Goal: Task Accomplishment & Management: Complete application form

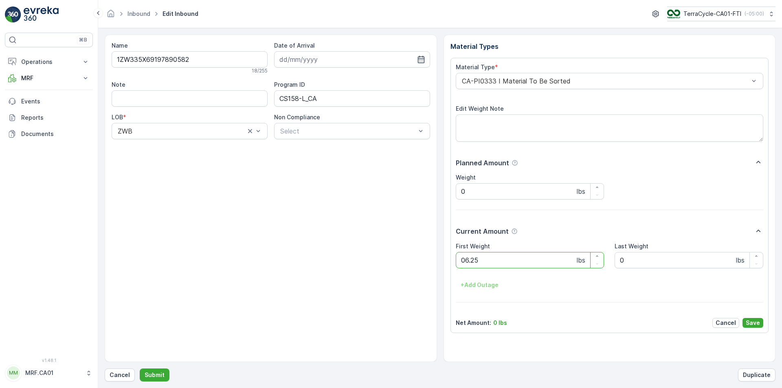
click at [140, 369] on button "Submit" at bounding box center [155, 375] width 30 height 13
type Weight "018"
click at [140, 369] on button "Submit" at bounding box center [155, 375] width 30 height 13
type Weight "026"
click at [140, 369] on button "Submit" at bounding box center [155, 375] width 30 height 13
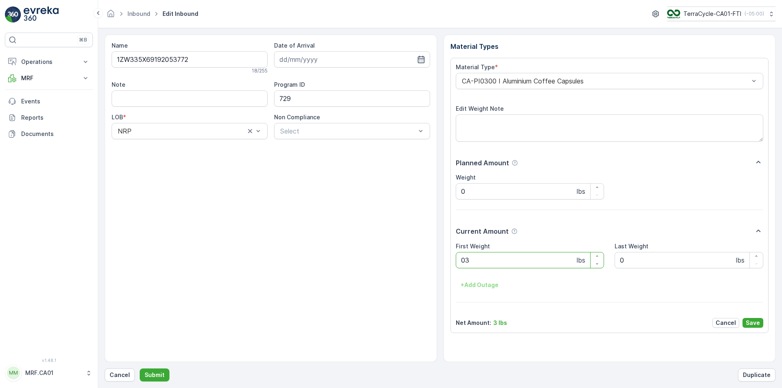
type Weight "034"
click at [140, 369] on button "Submit" at bounding box center [155, 375] width 30 height 13
type Weight "025"
click at [140, 369] on button "Submit" at bounding box center [155, 375] width 30 height 13
type Weight "035"
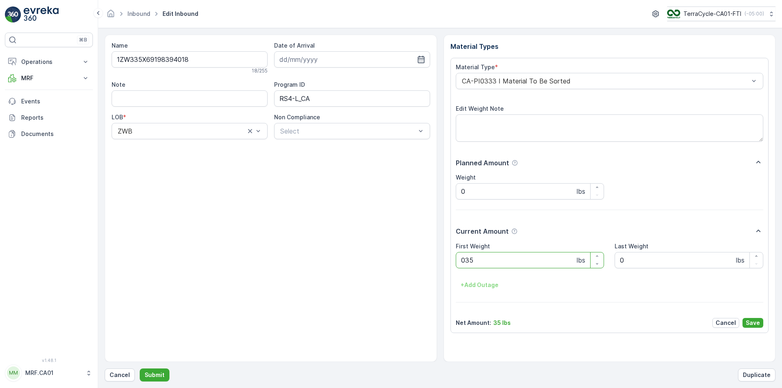
click at [140, 369] on button "Submit" at bounding box center [155, 375] width 30 height 13
type Weight "060"
click at [140, 369] on button "Submit" at bounding box center [155, 375] width 30 height 13
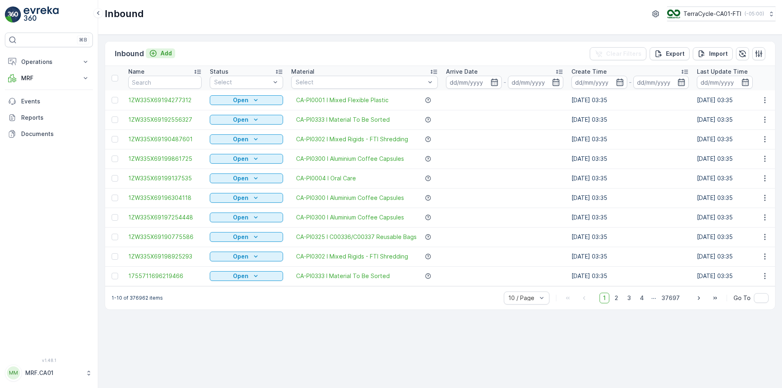
click at [168, 53] on p "Add" at bounding box center [165, 53] width 11 height 8
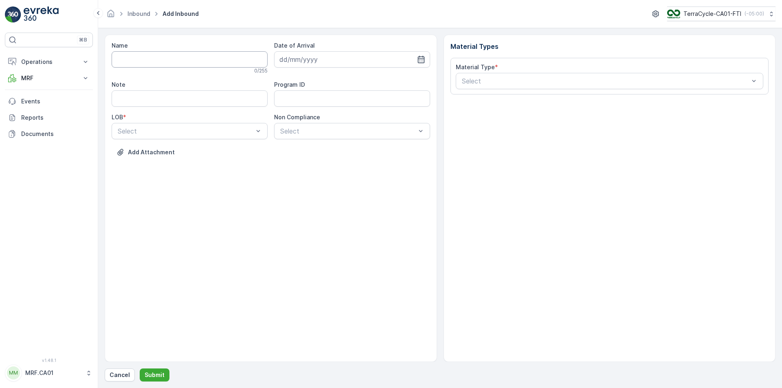
click at [182, 57] on input "Name" at bounding box center [190, 59] width 156 height 16
type input "1zw335x69198233496"
click at [127, 367] on div "Name 1zw335x69198233496 This name is already used 18 / 255 Date of Arrival Note…" at bounding box center [440, 208] width 671 height 347
click at [186, 59] on input "1zw335x69198233496" at bounding box center [190, 59] width 156 height 16
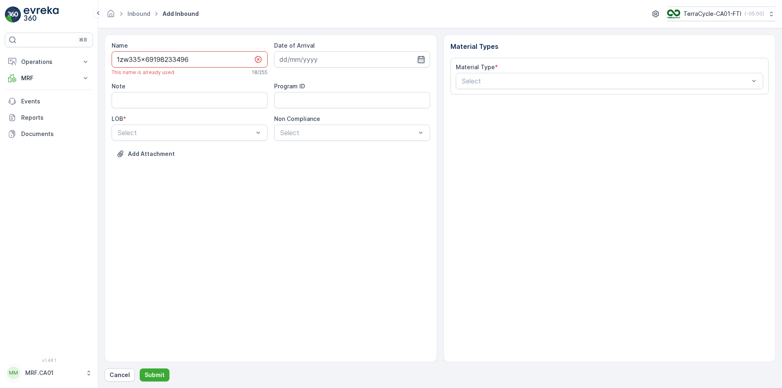
click at [186, 59] on input "1zw335x69198233496" at bounding box center [190, 59] width 156 height 16
drag, startPoint x: 185, startPoint y: 59, endPoint x: 130, endPoint y: 373, distance: 318.0
click at [130, 373] on button "Cancel" at bounding box center [120, 375] width 30 height 13
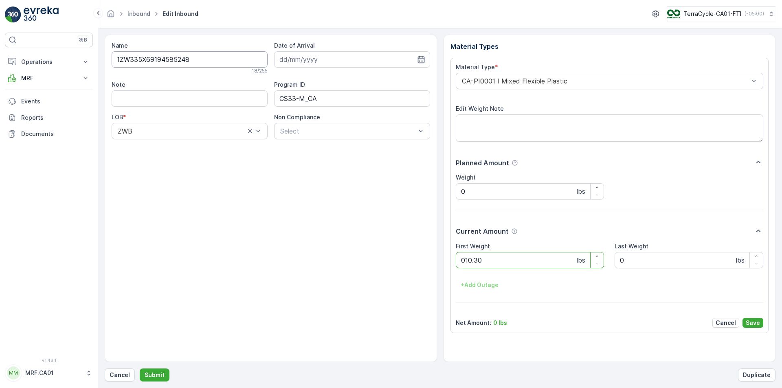
click at [140, 369] on button "Submit" at bounding box center [155, 375] width 30 height 13
type Weight "035"
click at [140, 369] on button "Submit" at bounding box center [155, 375] width 30 height 13
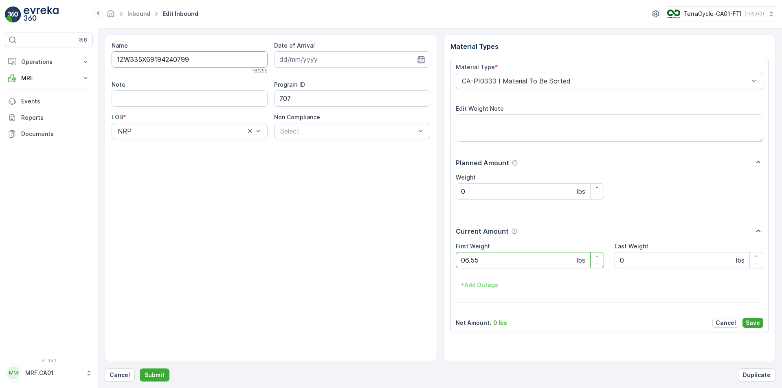
click at [140, 369] on button "Submit" at bounding box center [155, 375] width 30 height 13
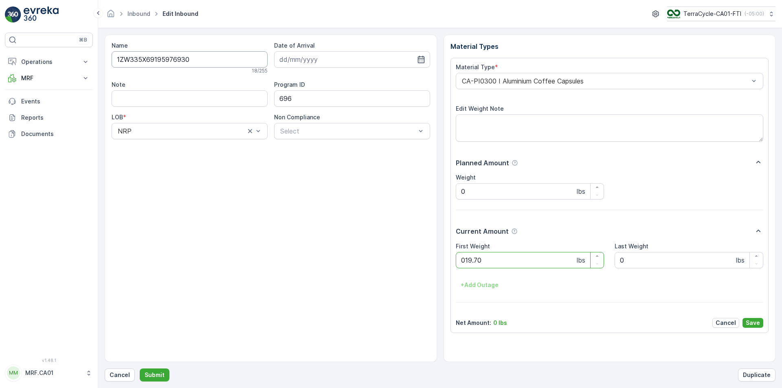
click at [140, 369] on button "Submit" at bounding box center [155, 375] width 30 height 13
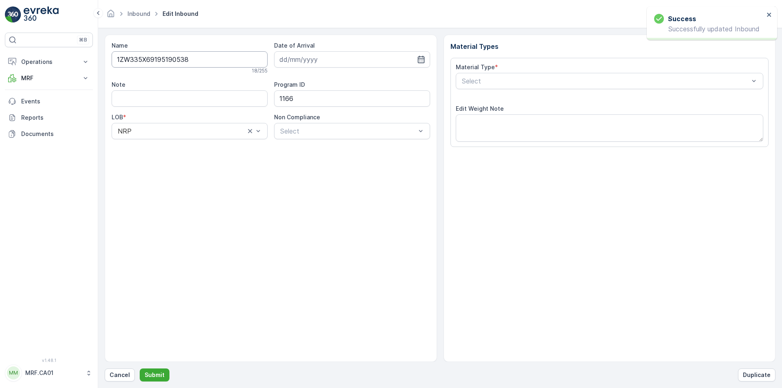
type input "[DATE]"
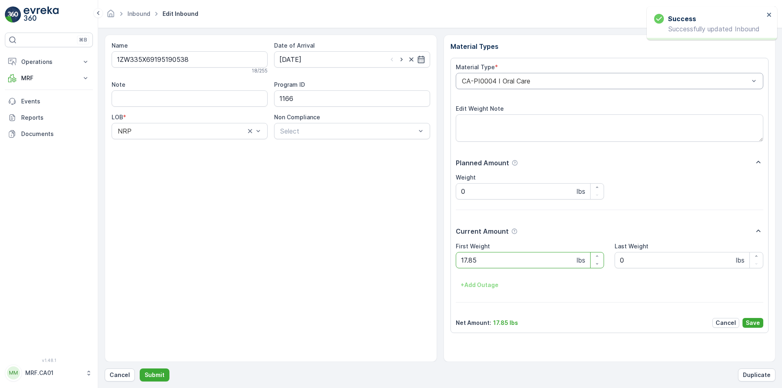
click at [508, 77] on div "CA-PI0004 I Oral Care" at bounding box center [610, 81] width 308 height 16
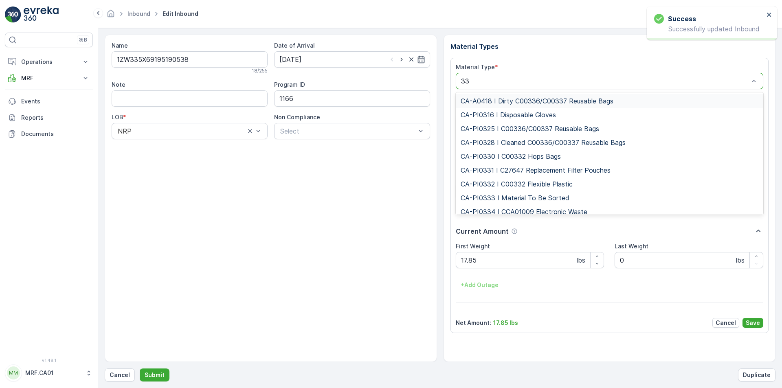
type input "333"
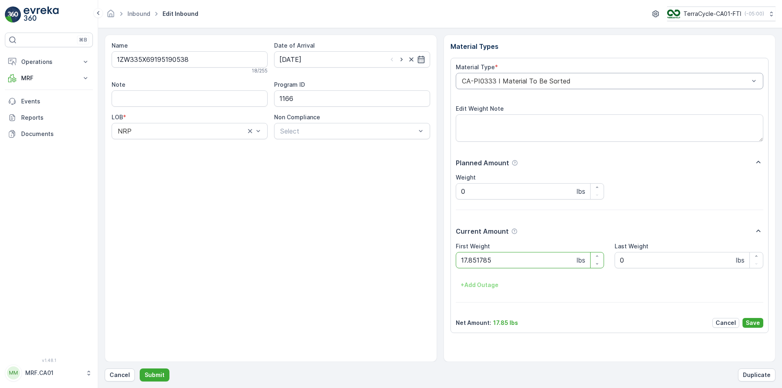
click at [140, 369] on button "Submit" at bounding box center [155, 375] width 30 height 13
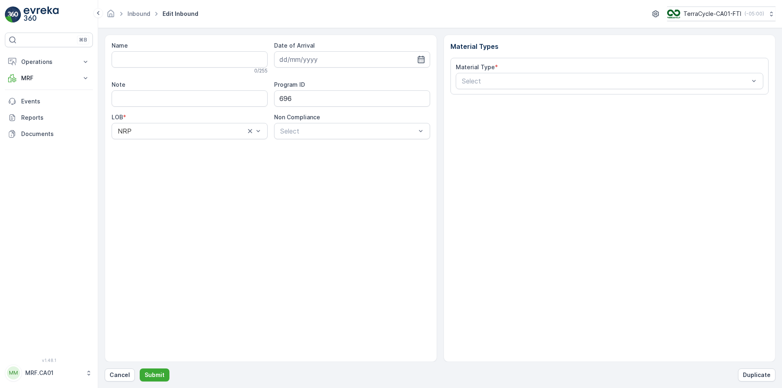
type input "1ZW335X69194673536"
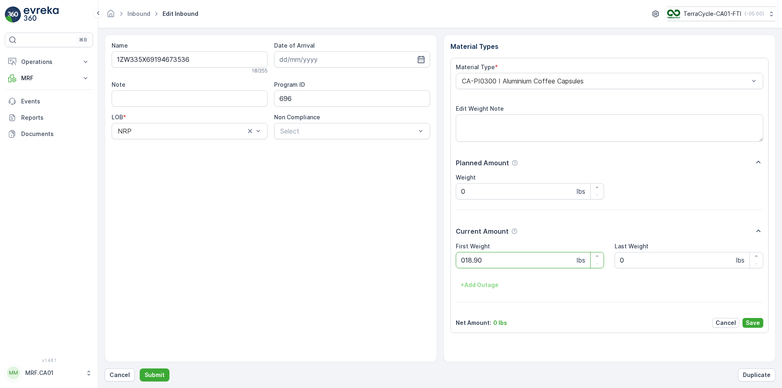
click at [140, 369] on button "Submit" at bounding box center [155, 375] width 30 height 13
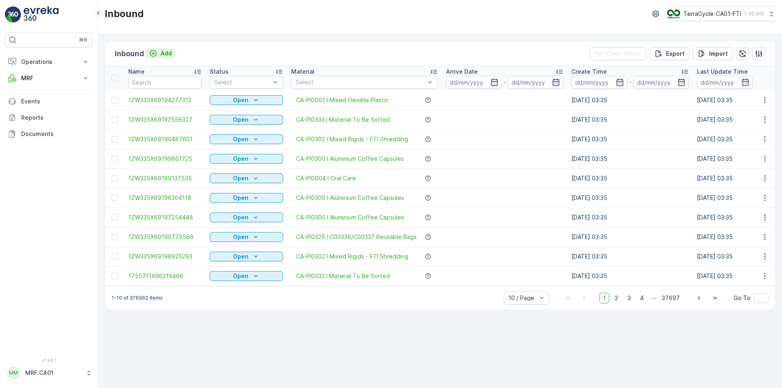
click at [158, 53] on div "Add" at bounding box center [160, 53] width 23 height 8
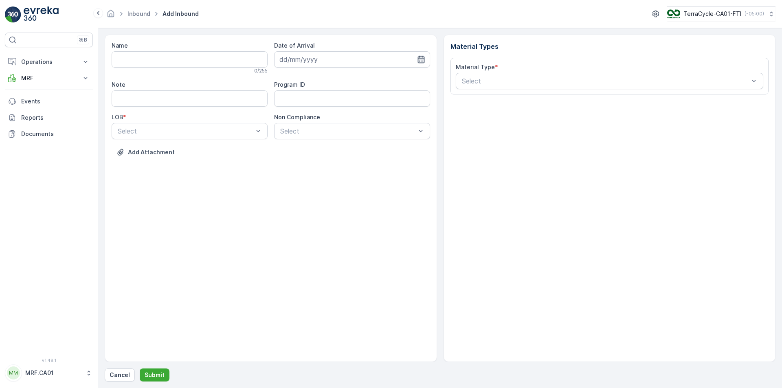
click at [425, 55] on icon "button" at bounding box center [421, 59] width 8 height 8
click at [351, 159] on div "21" at bounding box center [346, 160] width 13 height 13
type input "[DATE]"
click at [245, 139] on div "Name 0 / 255 Date of Arrival [DATE] Note Program ID LOB * Select Non Compliance…" at bounding box center [271, 105] width 319 height 127
click at [244, 133] on div at bounding box center [185, 130] width 137 height 7
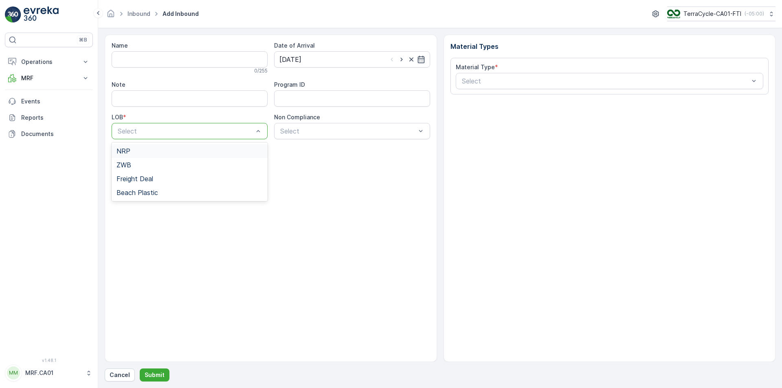
click at [218, 147] on div "NRP" at bounding box center [189, 150] width 146 height 7
click at [306, 124] on div "Select" at bounding box center [352, 131] width 156 height 16
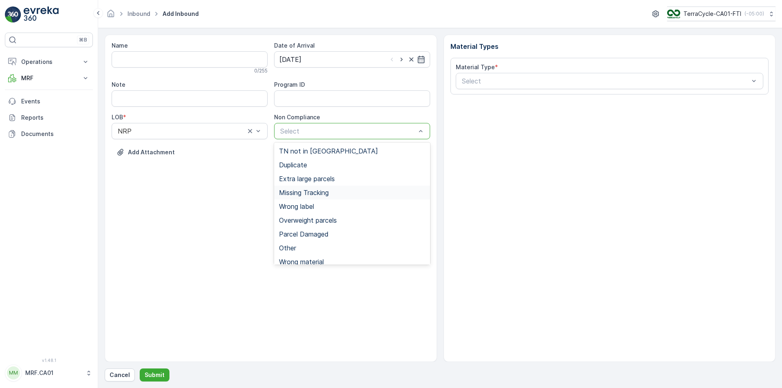
click at [322, 191] on span "Missing Tracking" at bounding box center [304, 192] width 50 height 7
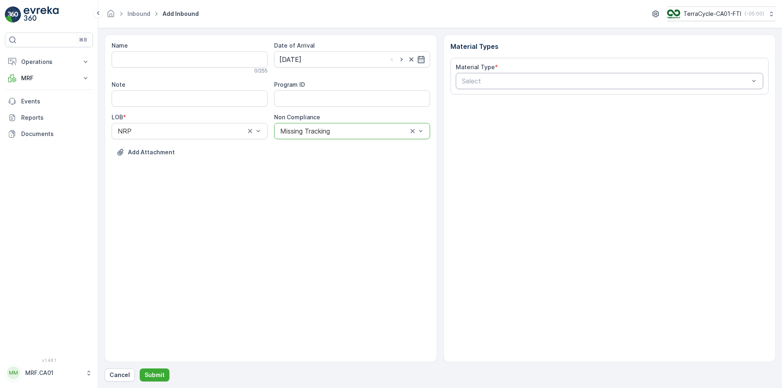
click at [478, 84] on div at bounding box center [605, 80] width 289 height 7
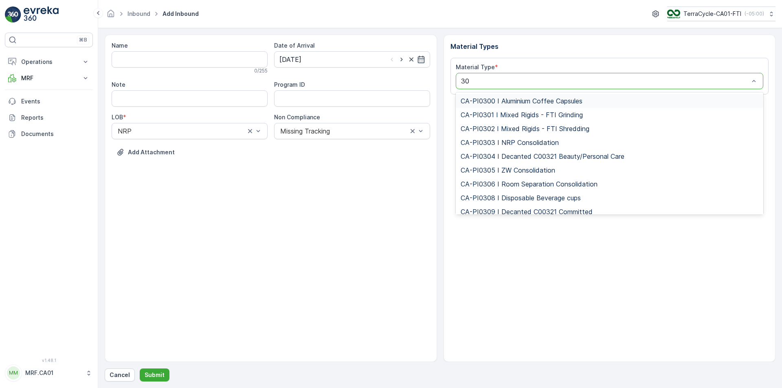
type input "300"
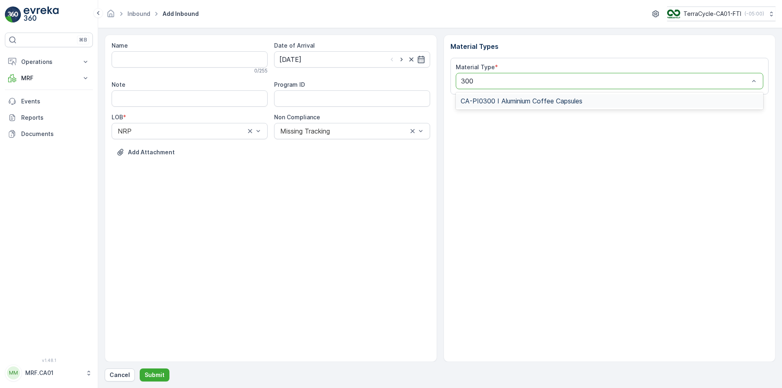
click at [522, 99] on span "CA-PI0300 I Aluminium Coffee Capsules" at bounding box center [522, 100] width 122 height 7
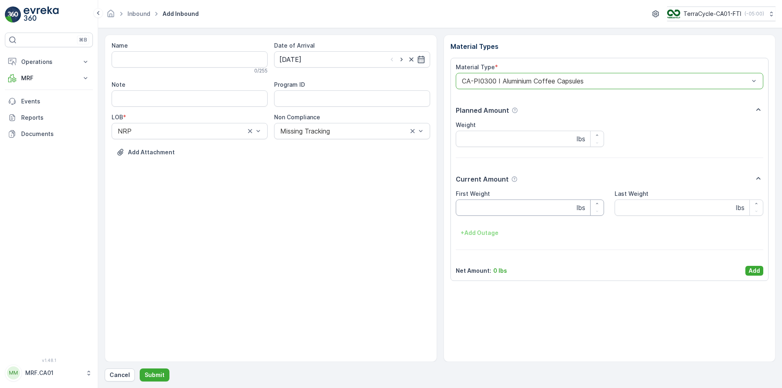
click at [512, 209] on Weight "First Weight" at bounding box center [530, 208] width 149 height 16
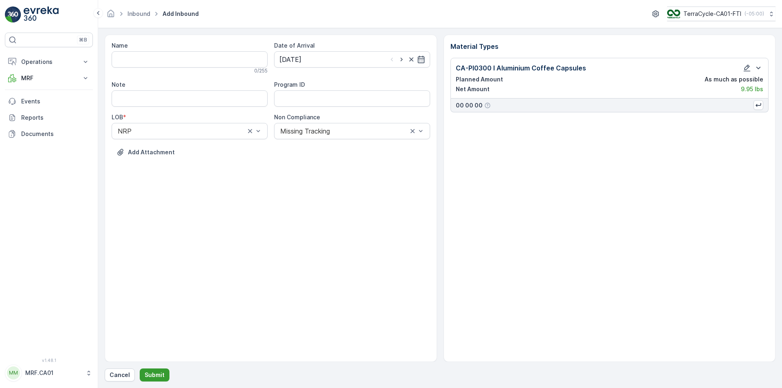
click at [162, 375] on p "Submit" at bounding box center [155, 375] width 20 height 8
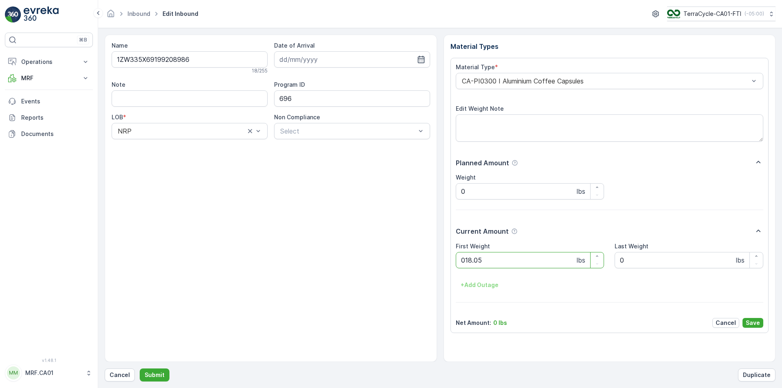
click at [140, 369] on button "Submit" at bounding box center [155, 375] width 30 height 13
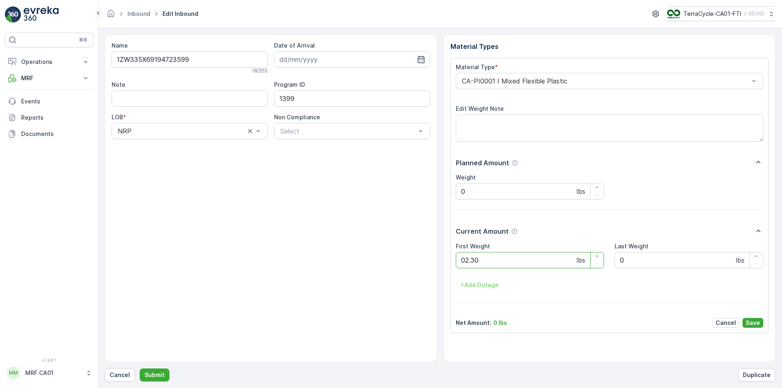
click at [140, 369] on button "Submit" at bounding box center [155, 375] width 30 height 13
type Weight "019"
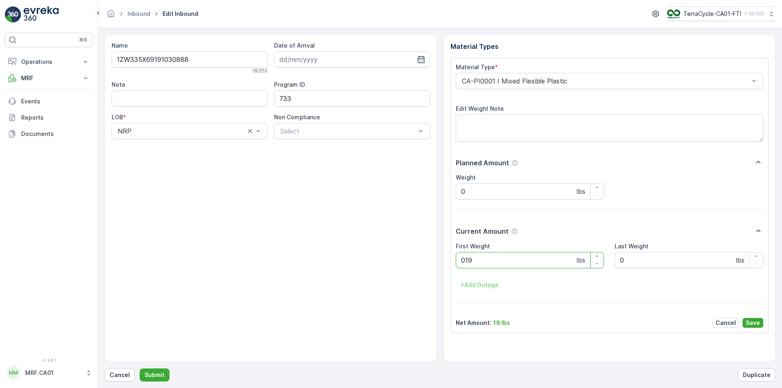
click at [140, 369] on button "Submit" at bounding box center [155, 375] width 30 height 13
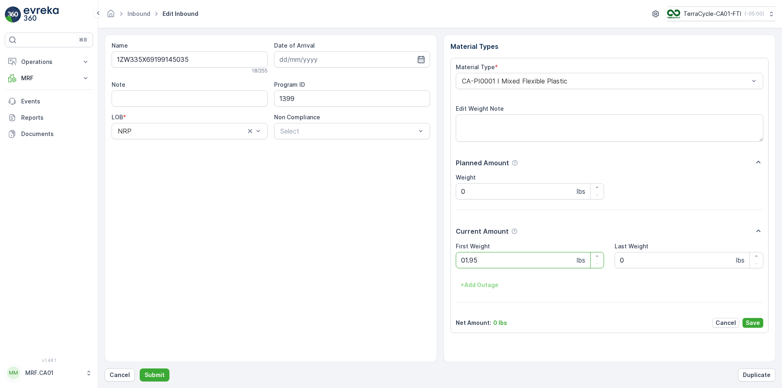
click at [140, 369] on button "Submit" at bounding box center [155, 375] width 30 height 13
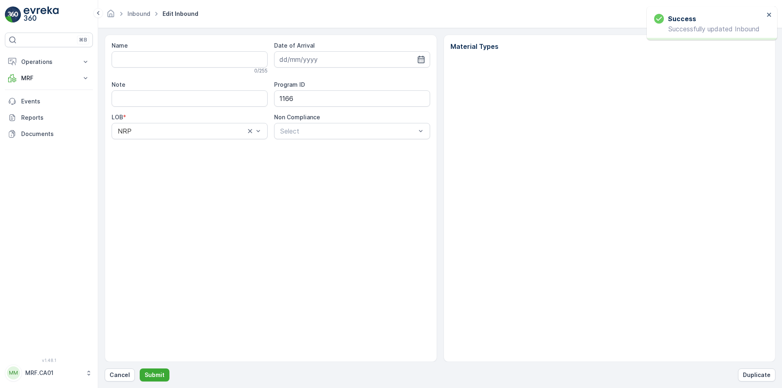
type input "1ZW335X69197229707"
type input "[DATE]"
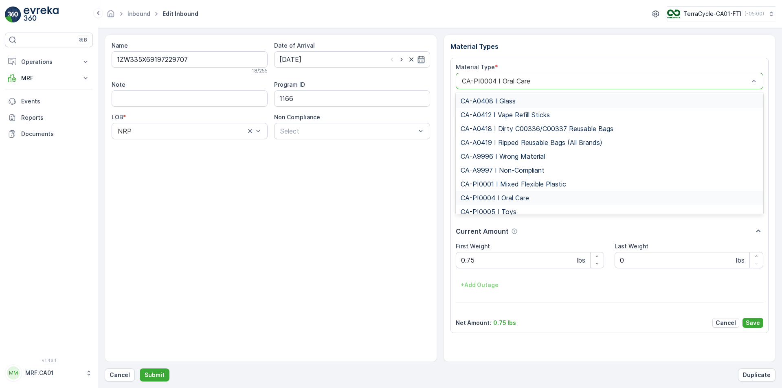
click at [592, 79] on div at bounding box center [605, 80] width 289 height 7
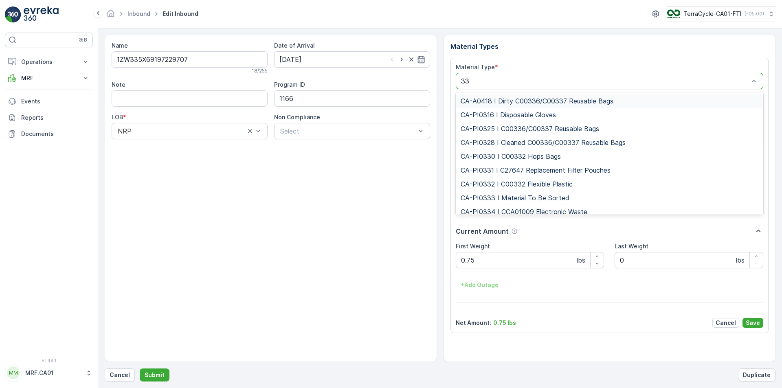
type input "333"
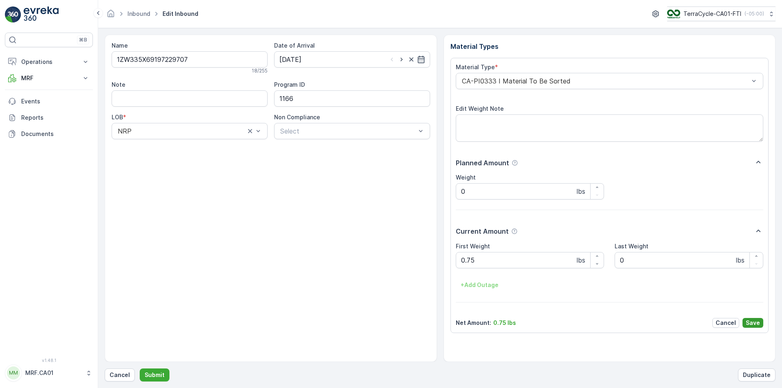
click at [754, 325] on p "Save" at bounding box center [753, 323] width 14 height 8
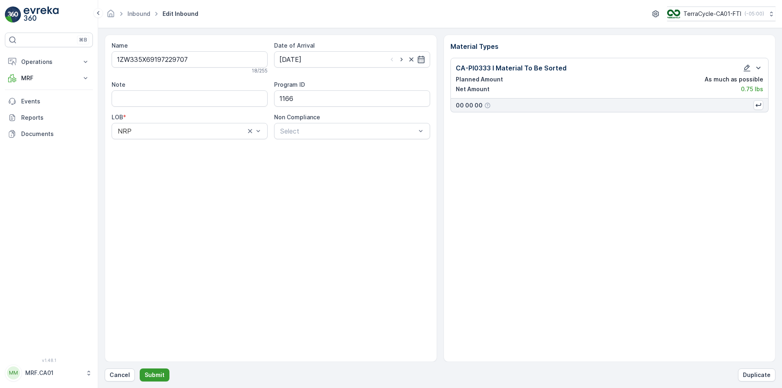
click at [148, 372] on p "Submit" at bounding box center [155, 375] width 20 height 8
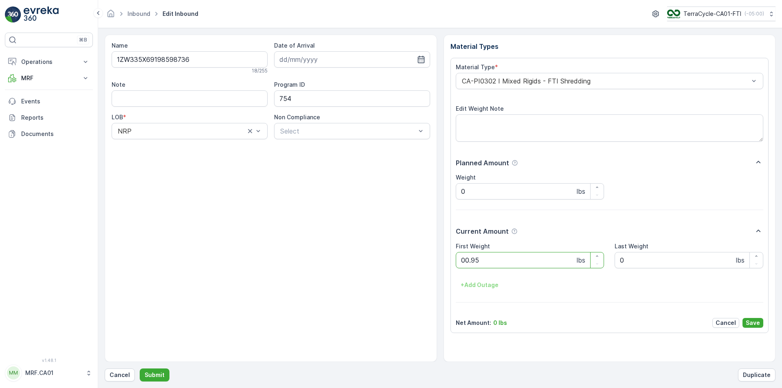
click at [140, 369] on button "Submit" at bounding box center [155, 375] width 30 height 13
click at [522, 81] on div at bounding box center [605, 80] width 289 height 7
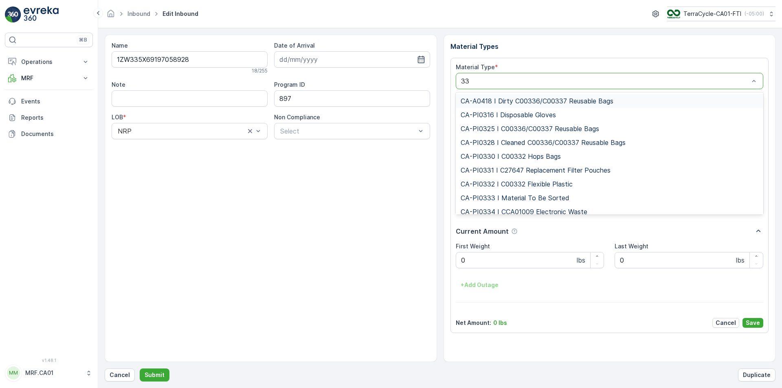
type input "333"
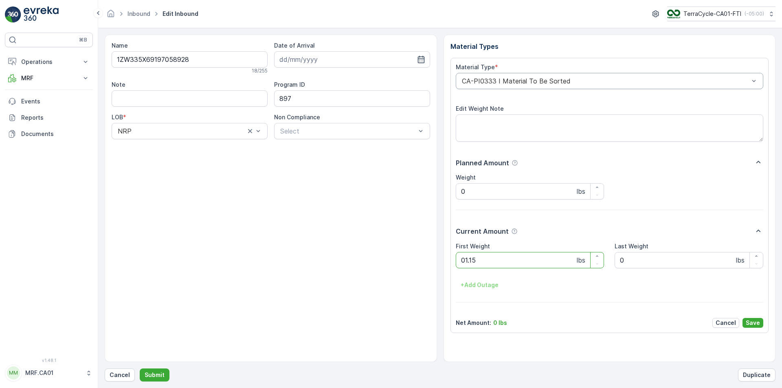
click at [140, 369] on button "Submit" at bounding box center [155, 375] width 30 height 13
click at [522, 81] on div at bounding box center [605, 80] width 289 height 7
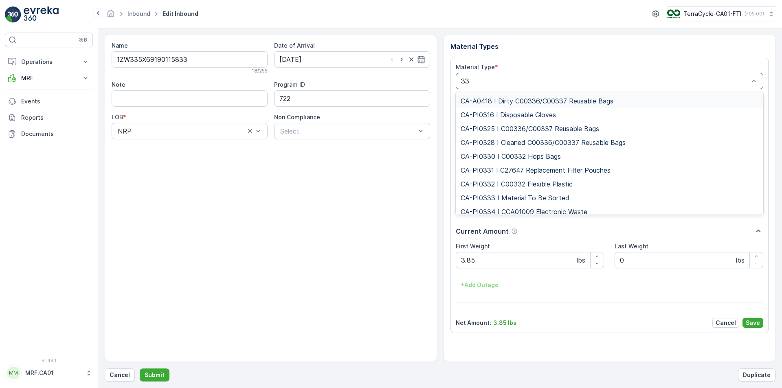
type input "333"
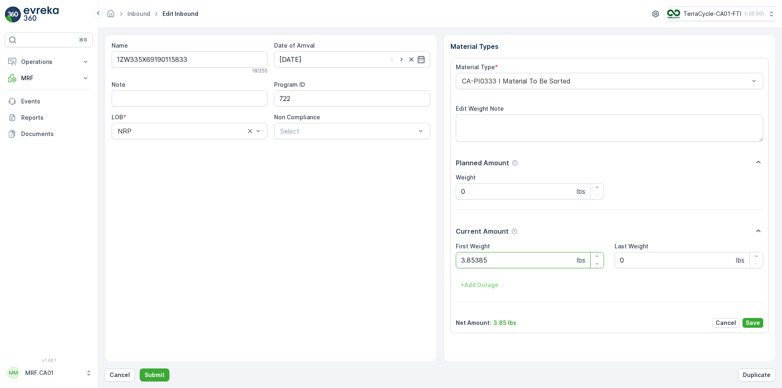
click at [140, 369] on button "Submit" at bounding box center [155, 375] width 30 height 13
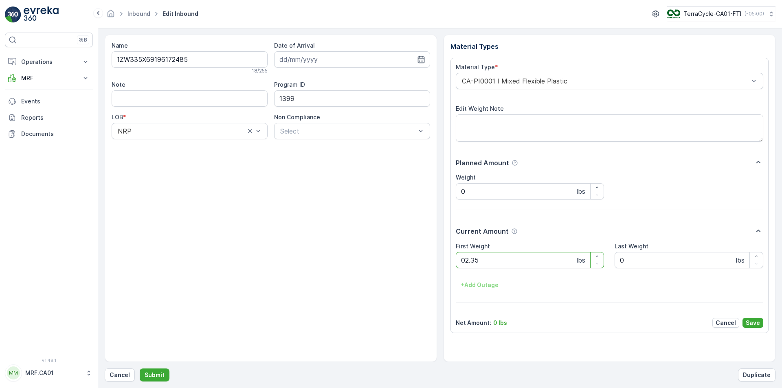
click at [140, 369] on button "Submit" at bounding box center [155, 375] width 30 height 13
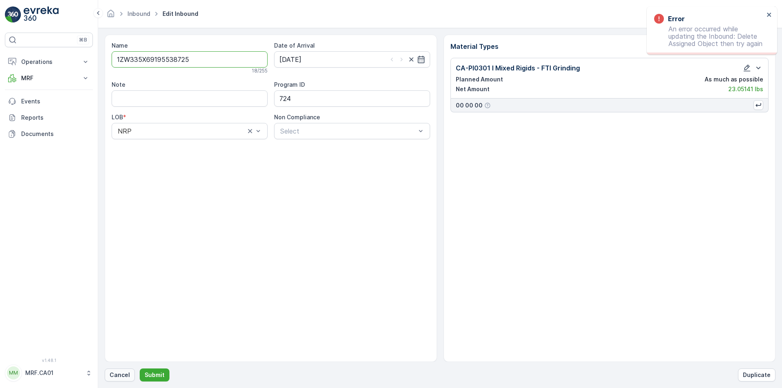
click at [117, 373] on p "Cancel" at bounding box center [120, 375] width 20 height 8
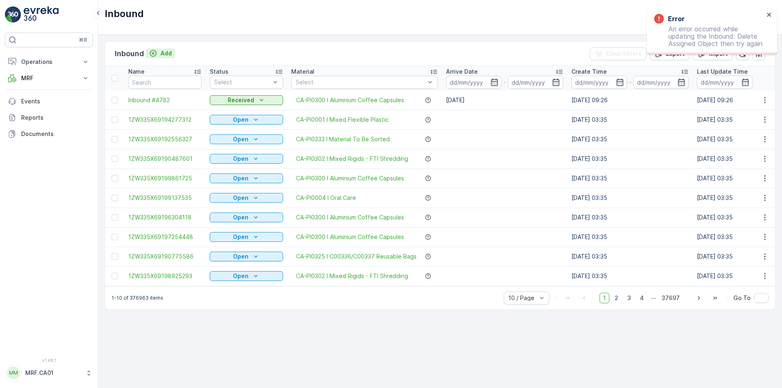
click at [160, 55] on p "Add" at bounding box center [165, 53] width 11 height 8
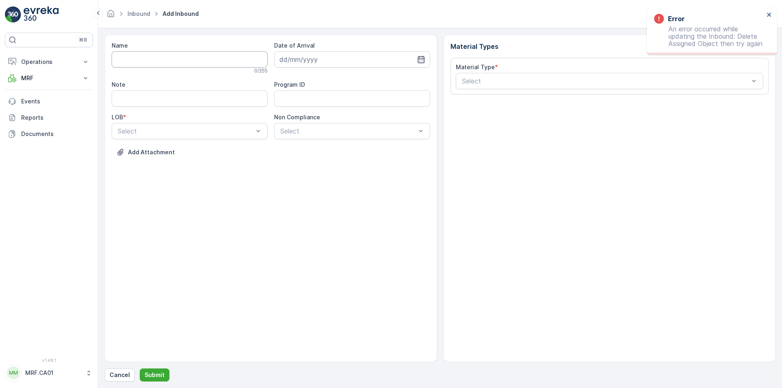
click at [173, 60] on input "Name" at bounding box center [190, 59] width 156 height 16
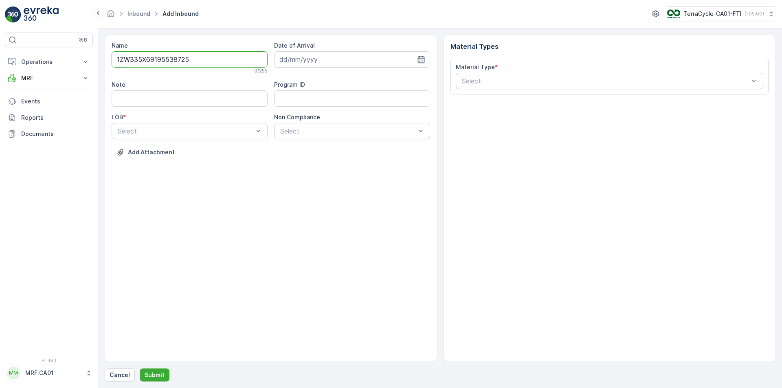
click at [140, 369] on button "Submit" at bounding box center [155, 375] width 30 height 13
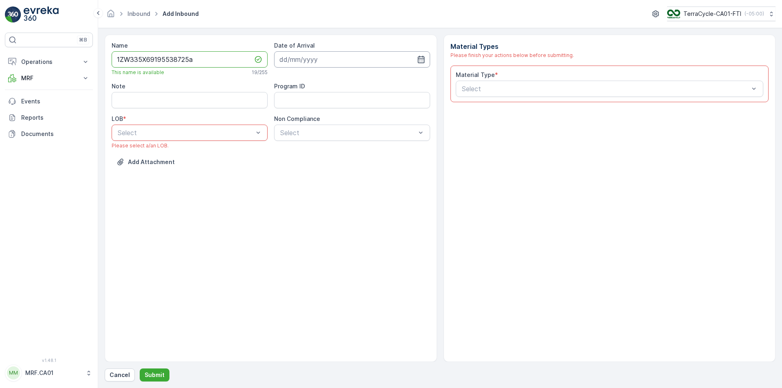
type input "1ZW335X69195538725a"
click at [418, 55] on input at bounding box center [352, 59] width 156 height 16
click at [347, 157] on div "21" at bounding box center [346, 160] width 13 height 13
type input "[DATE]"
drag, startPoint x: 204, startPoint y: 152, endPoint x: 235, endPoint y: 145, distance: 31.7
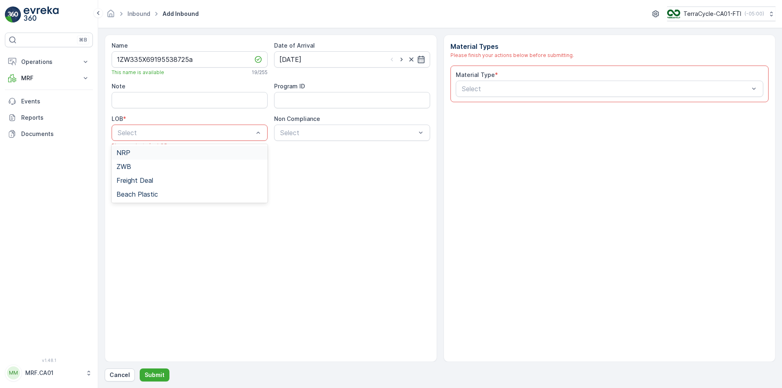
click at [203, 152] on div "NRP" at bounding box center [189, 152] width 146 height 7
click at [303, 137] on div "Select" at bounding box center [352, 133] width 156 height 16
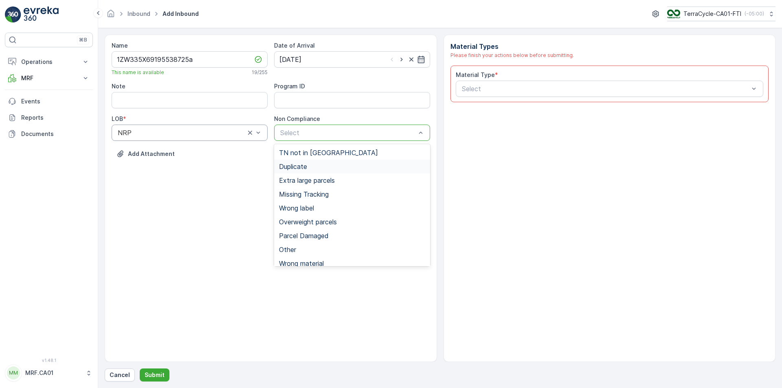
drag, startPoint x: 303, startPoint y: 165, endPoint x: 406, endPoint y: 116, distance: 114.6
click at [303, 165] on span "Duplicate" at bounding box center [293, 166] width 28 height 7
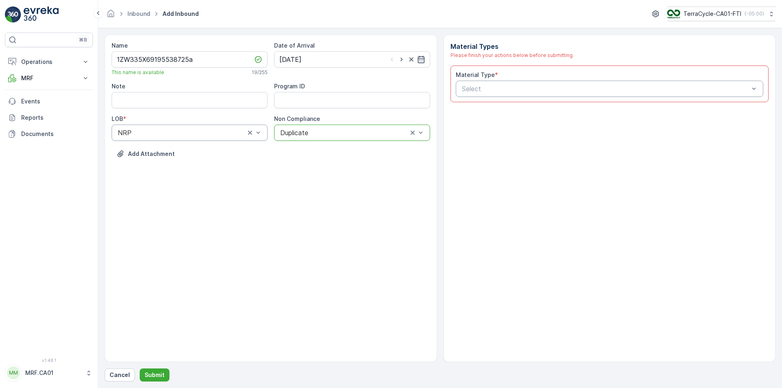
click at [481, 88] on div at bounding box center [605, 88] width 289 height 7
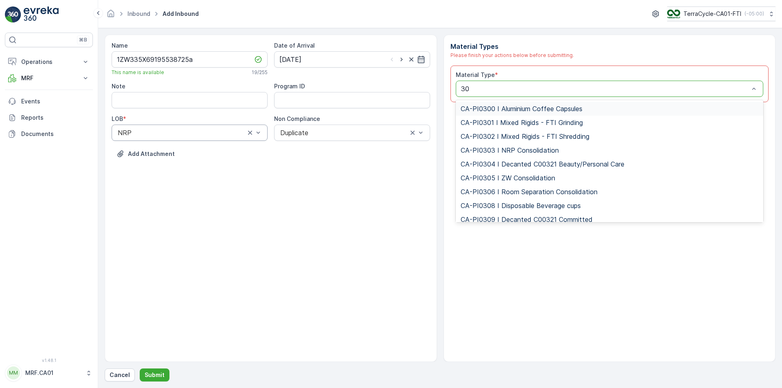
type input "301"
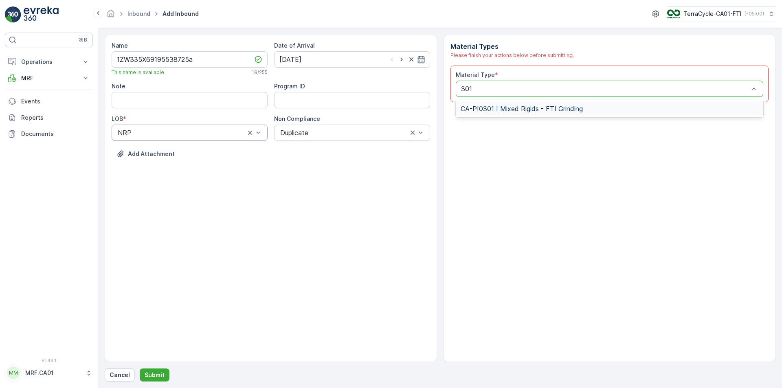
click at [546, 115] on div "CA-PI0301 I Mixed Rigids - FTI Grinding" at bounding box center [610, 109] width 308 height 14
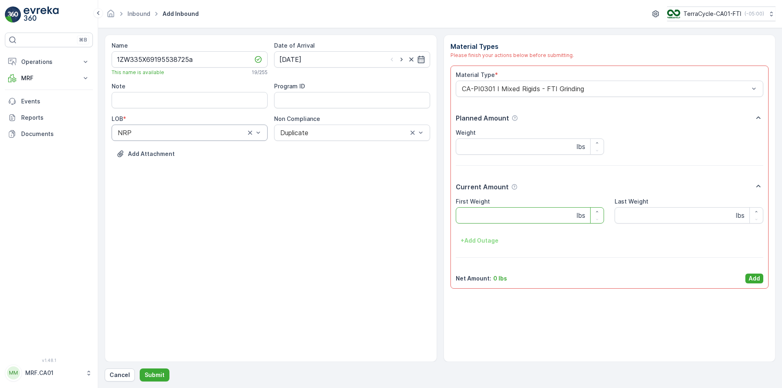
click at [515, 223] on Weight "First Weight" at bounding box center [530, 215] width 149 height 16
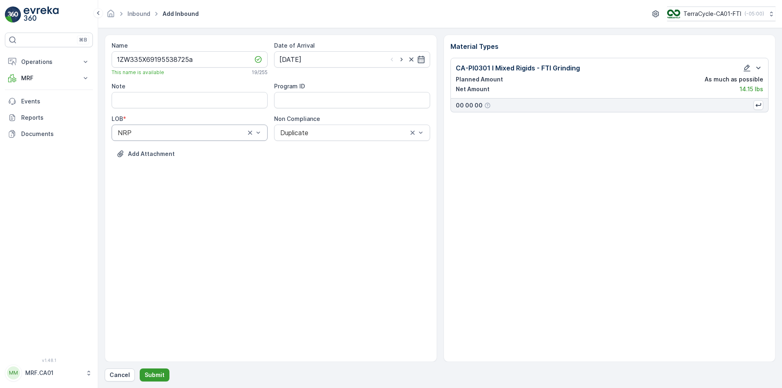
click at [145, 377] on p "Submit" at bounding box center [155, 375] width 20 height 8
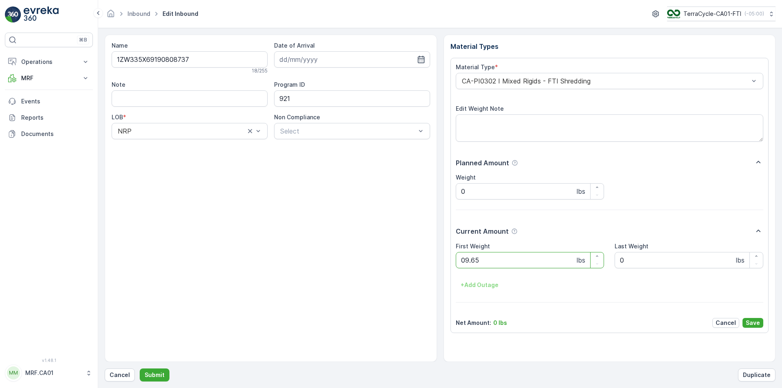
click at [140, 369] on button "Submit" at bounding box center [155, 375] width 30 height 13
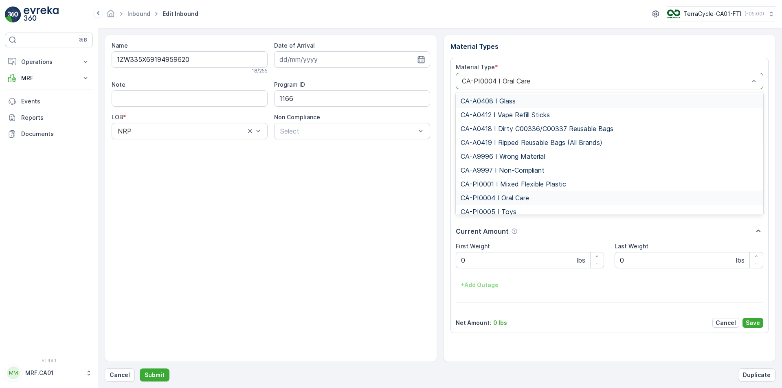
click at [523, 74] on div "CA-PI0004 I Oral Care" at bounding box center [610, 81] width 308 height 16
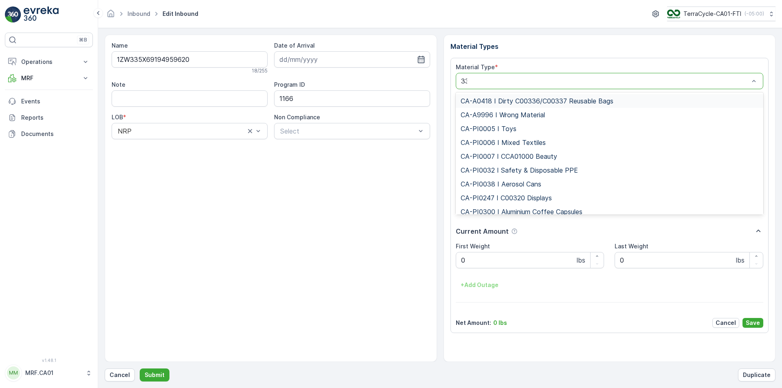
type input "333"
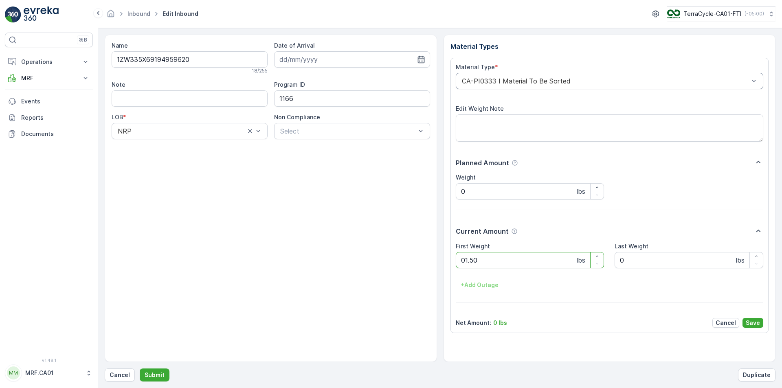
click at [140, 369] on button "Submit" at bounding box center [155, 375] width 30 height 13
click at [535, 83] on div at bounding box center [605, 80] width 289 height 7
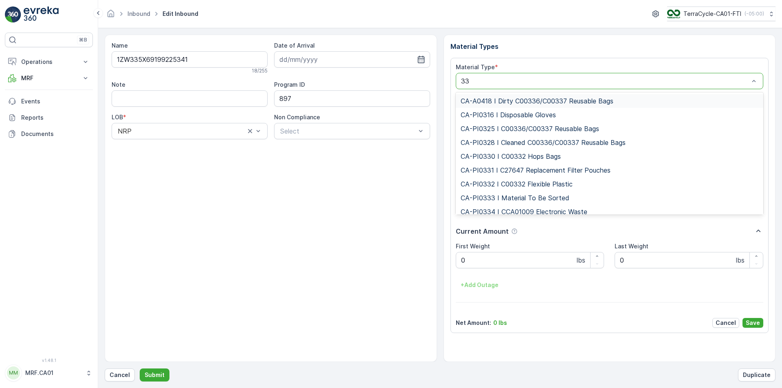
type input "333"
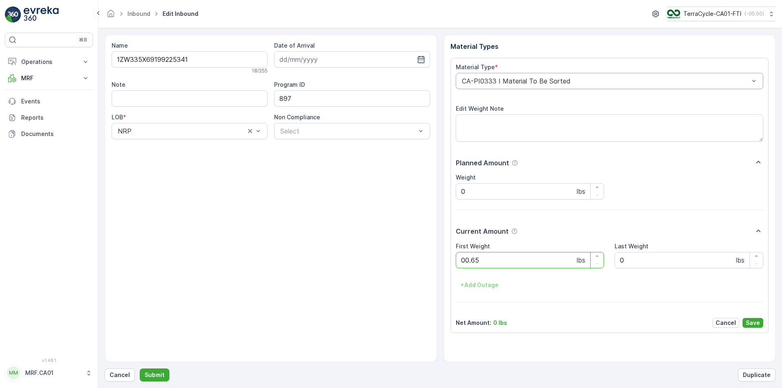
click at [140, 369] on button "Submit" at bounding box center [155, 375] width 30 height 13
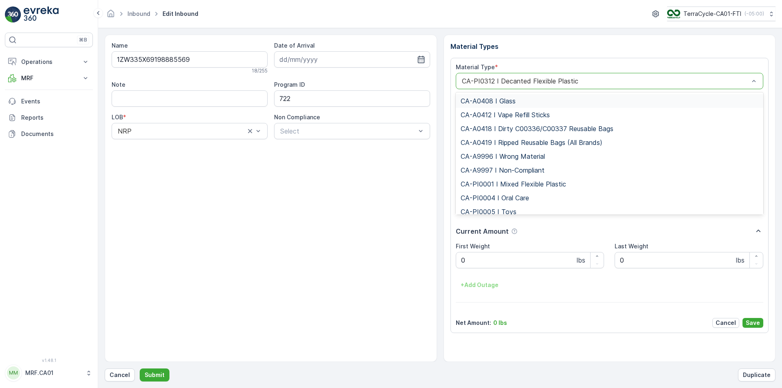
click at [534, 83] on div at bounding box center [605, 80] width 289 height 7
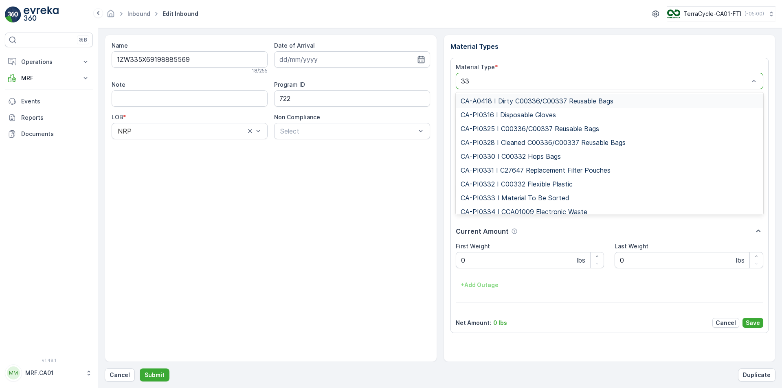
type input "333"
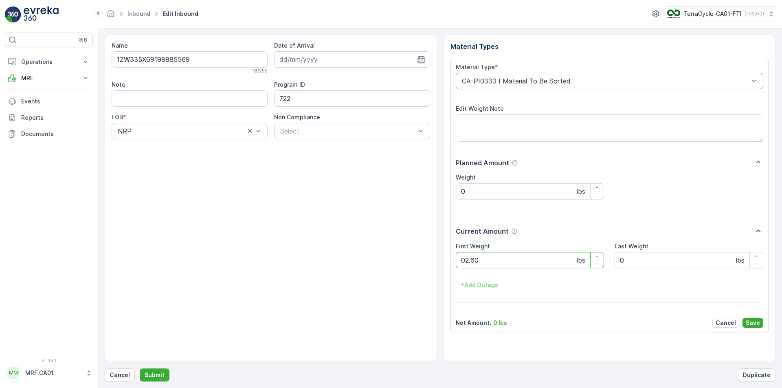
click at [140, 369] on button "Submit" at bounding box center [155, 375] width 30 height 13
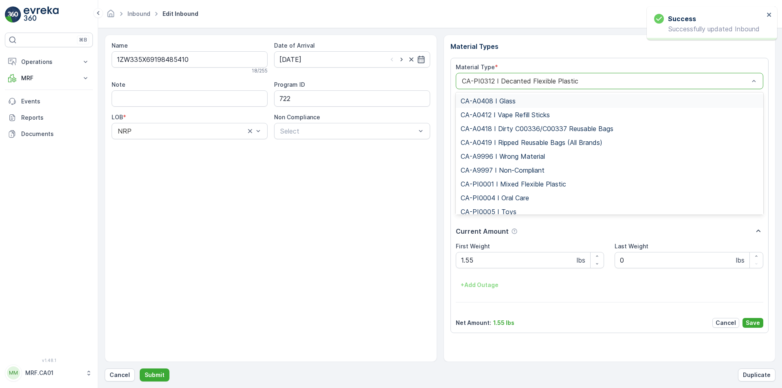
click at [534, 83] on div at bounding box center [605, 80] width 289 height 7
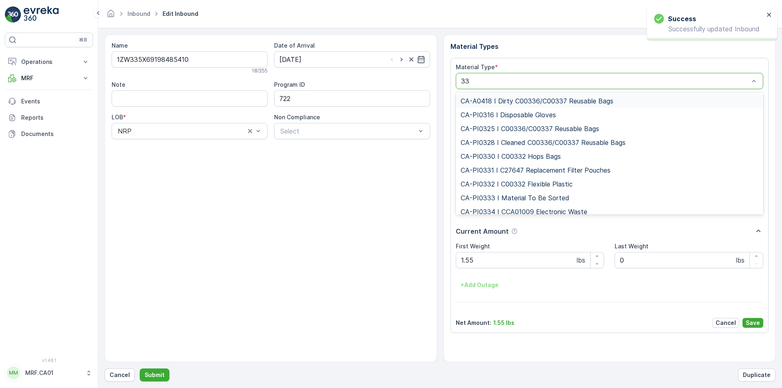
type input "333"
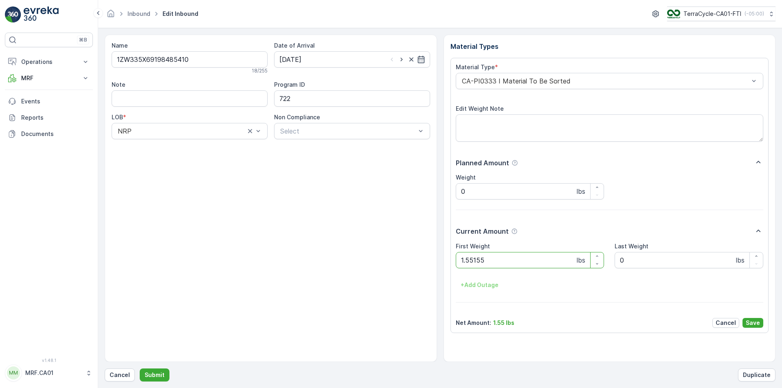
click at [140, 369] on button "Submit" at bounding box center [155, 375] width 30 height 13
type Weight "022"
click at [140, 369] on button "Submit" at bounding box center [155, 375] width 30 height 13
type Weight "027"
click at [140, 369] on button "Submit" at bounding box center [155, 375] width 30 height 13
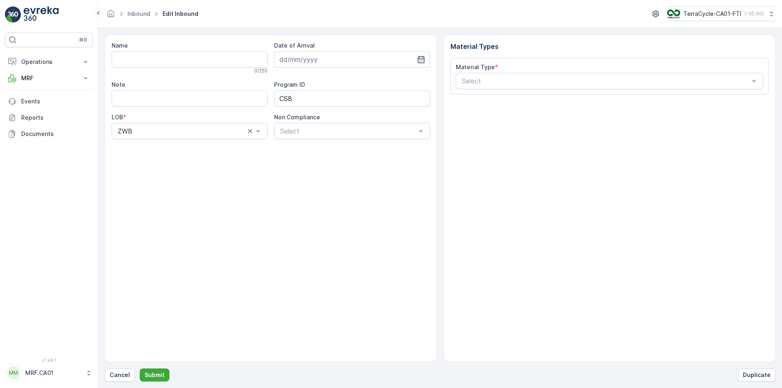
type input "1ZW335X69194306049"
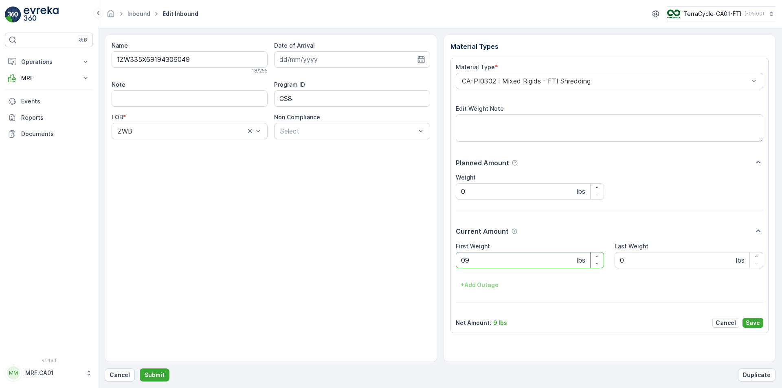
type Weight "092"
click at [140, 369] on button "Submit" at bounding box center [155, 375] width 30 height 13
type Weight "030"
click at [140, 369] on button "Submit" at bounding box center [155, 375] width 30 height 13
type Weight "028"
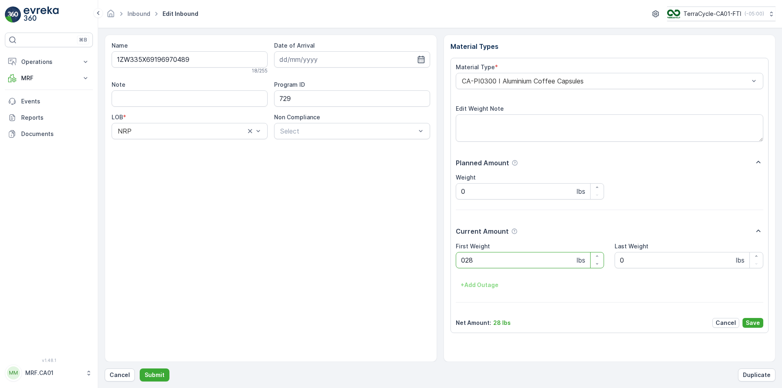
click at [140, 369] on button "Submit" at bounding box center [155, 375] width 30 height 13
type Weight "032"
click at [140, 369] on button "Submit" at bounding box center [155, 375] width 30 height 13
type Weight "029"
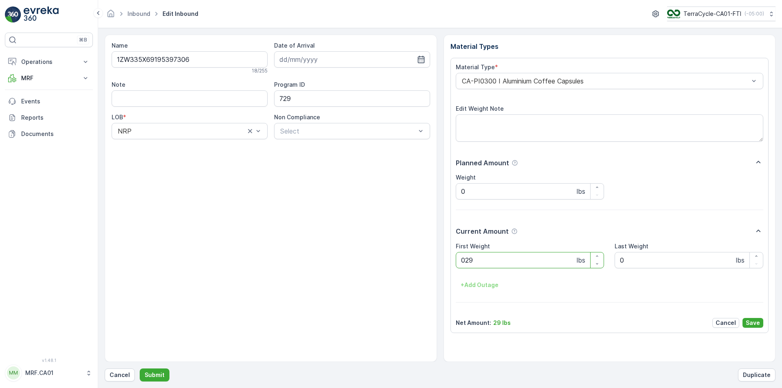
click at [140, 369] on button "Submit" at bounding box center [155, 375] width 30 height 13
type Weight "030"
click at [140, 369] on button "Submit" at bounding box center [155, 375] width 30 height 13
type Weight "034"
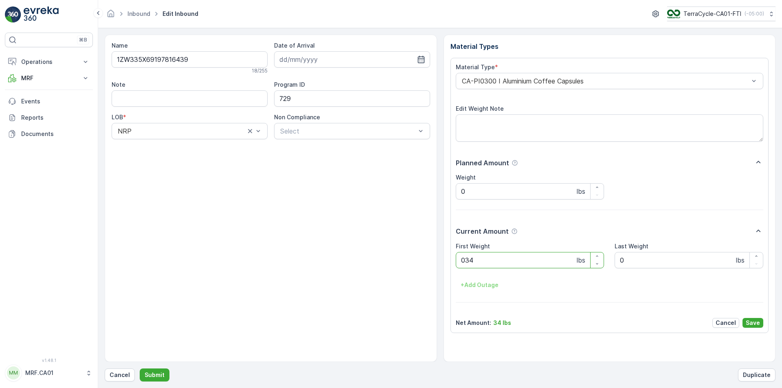
click at [140, 369] on button "Submit" at bounding box center [155, 375] width 30 height 13
type Weight "030"
click at [140, 369] on button "Submit" at bounding box center [155, 375] width 30 height 13
type Weight "036"
click at [140, 369] on button "Submit" at bounding box center [155, 375] width 30 height 13
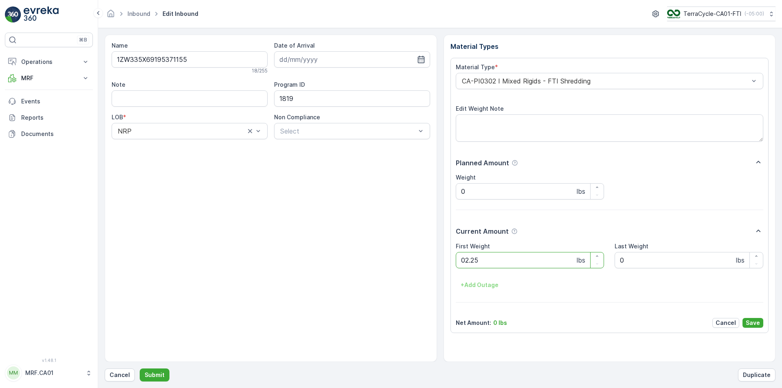
click at [140, 369] on button "Submit" at bounding box center [155, 375] width 30 height 13
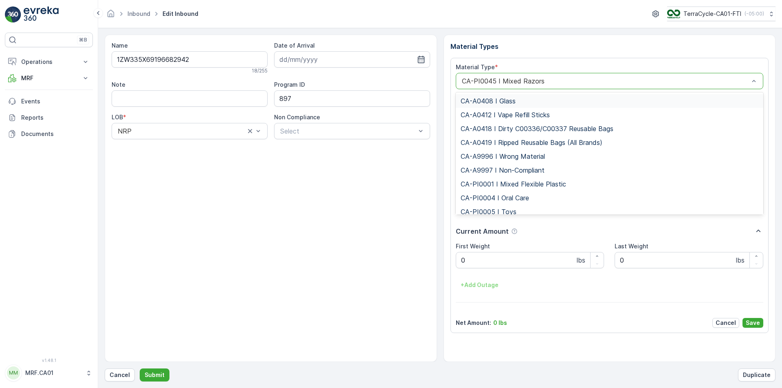
drag, startPoint x: 541, startPoint y: 85, endPoint x: 547, endPoint y: 88, distance: 6.6
click at [547, 88] on div "CA-PI0045 I Mixed Razors" at bounding box center [610, 81] width 308 height 16
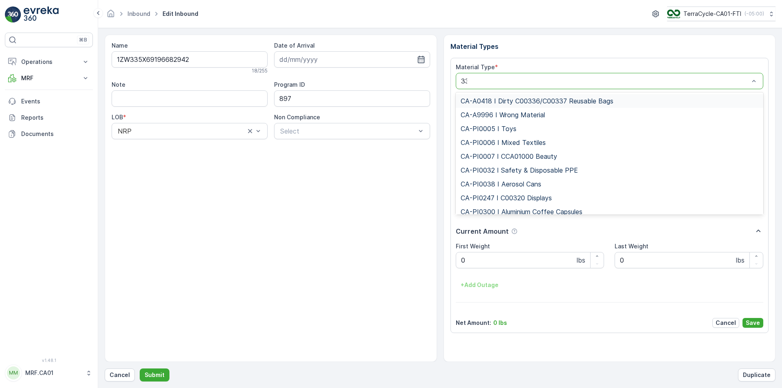
type input "333"
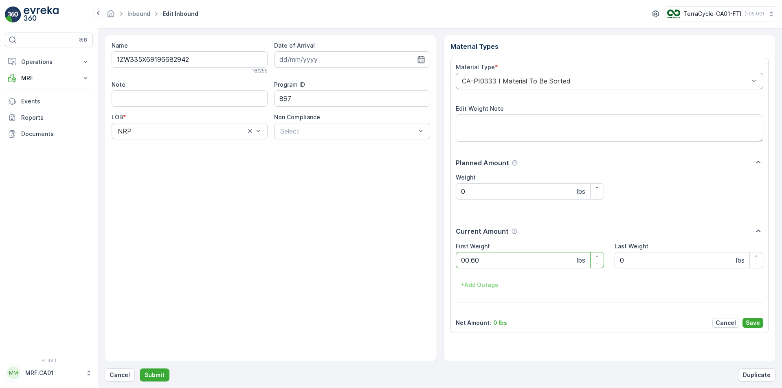
click at [140, 369] on button "Submit" at bounding box center [155, 375] width 30 height 13
